Goal: Task Accomplishment & Management: Manage account settings

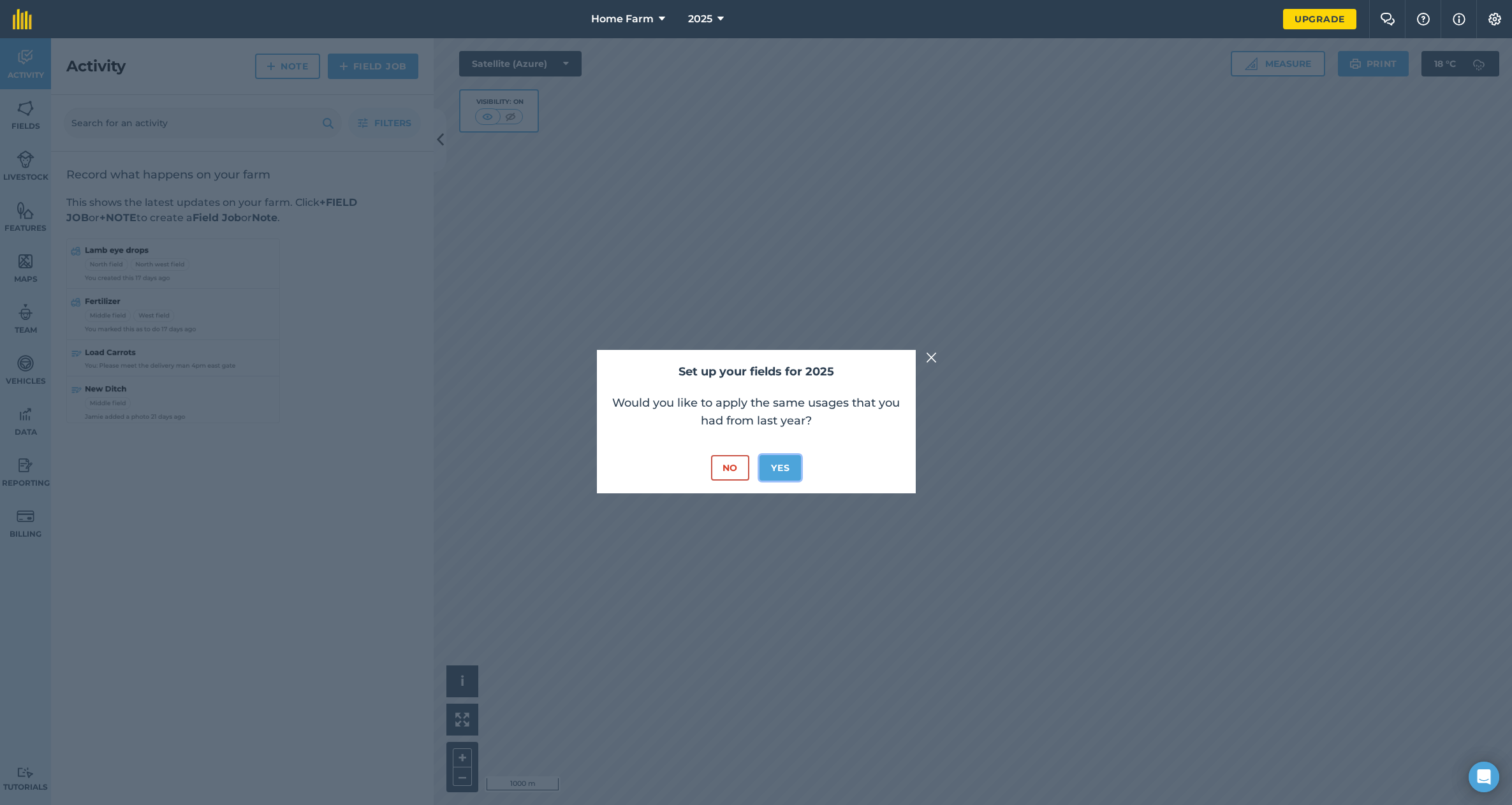
click at [781, 468] on button "Yes" at bounding box center [780, 468] width 42 height 25
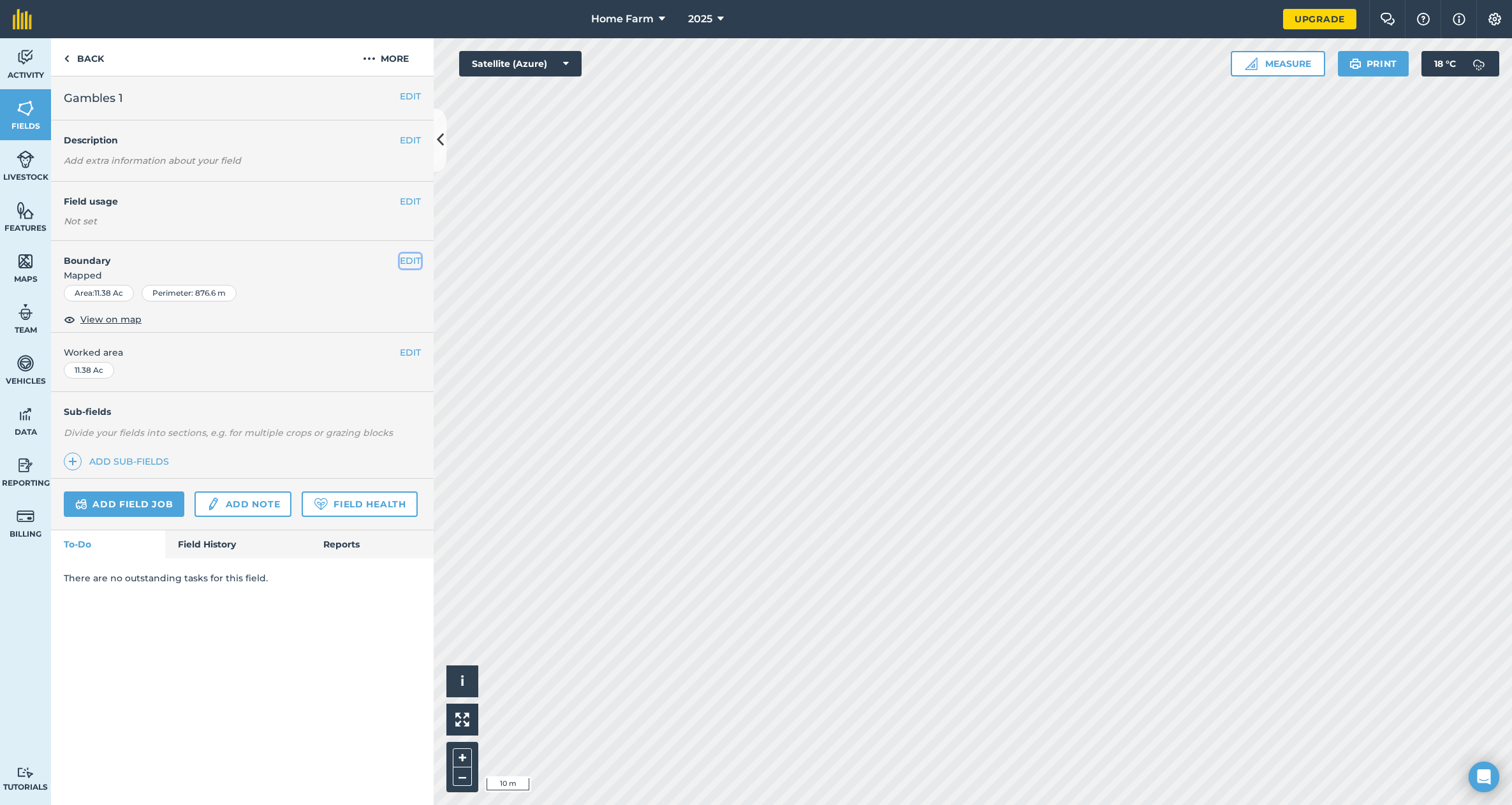
click at [411, 260] on button "EDIT" at bounding box center [410, 260] width 21 height 14
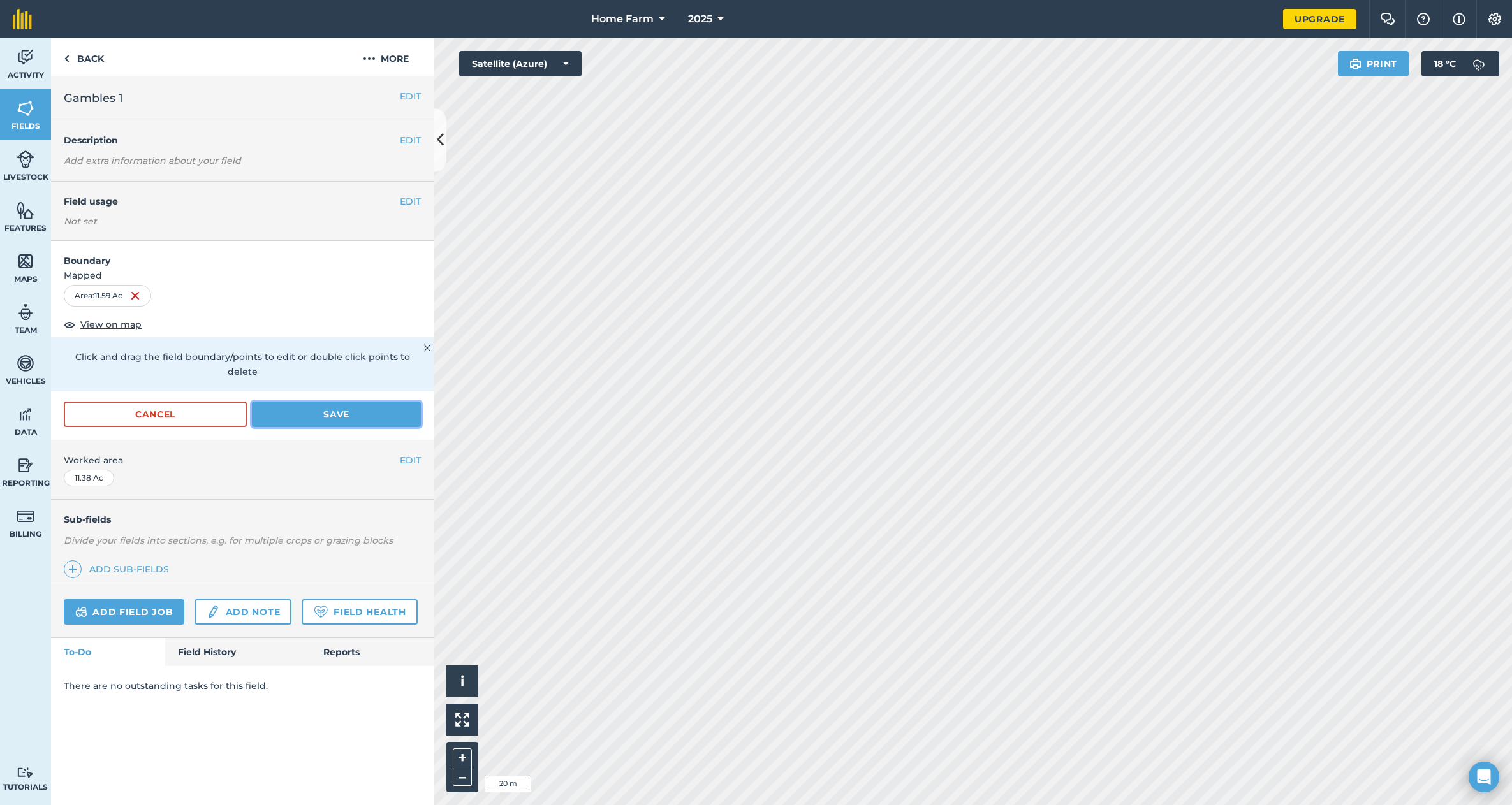
click at [313, 402] on button "Save" at bounding box center [336, 415] width 169 height 25
